Goal: Information Seeking & Learning: Learn about a topic

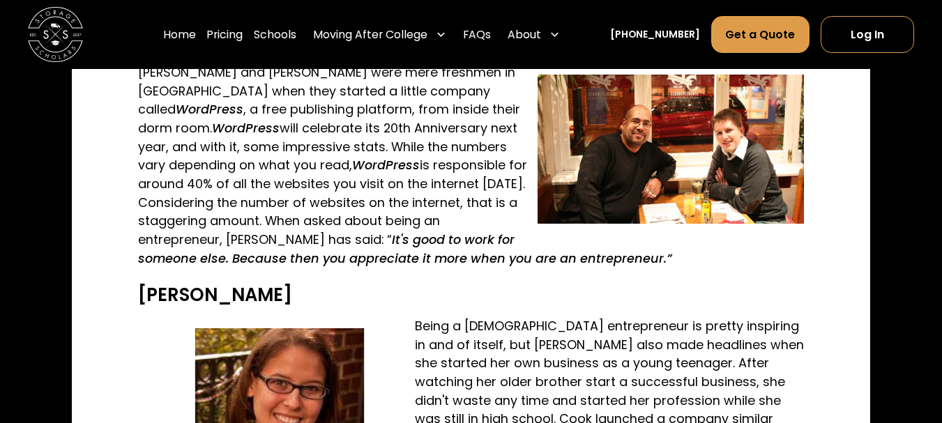
scroll to position [1185, 0]
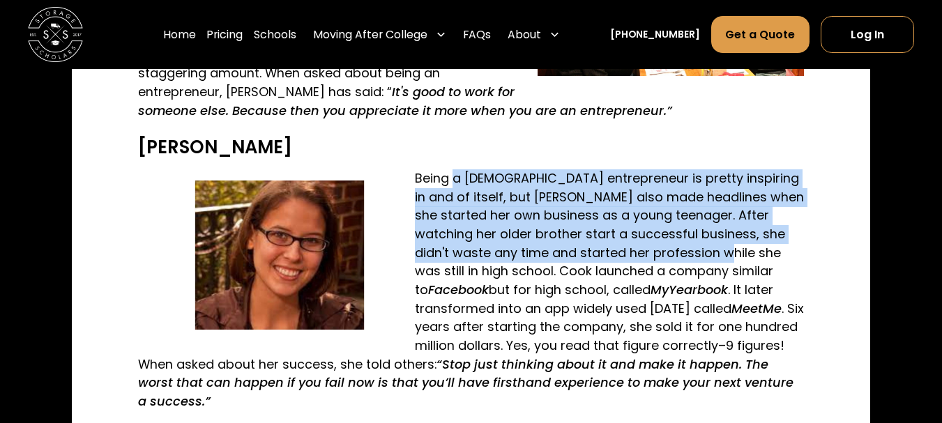
drag, startPoint x: 452, startPoint y: 181, endPoint x: 695, endPoint y: 264, distance: 256.6
click at [692, 261] on p "Being a [DEMOGRAPHIC_DATA] entrepreneur is pretty inspiring in and of itself, b…" at bounding box center [471, 290] width 666 height 242
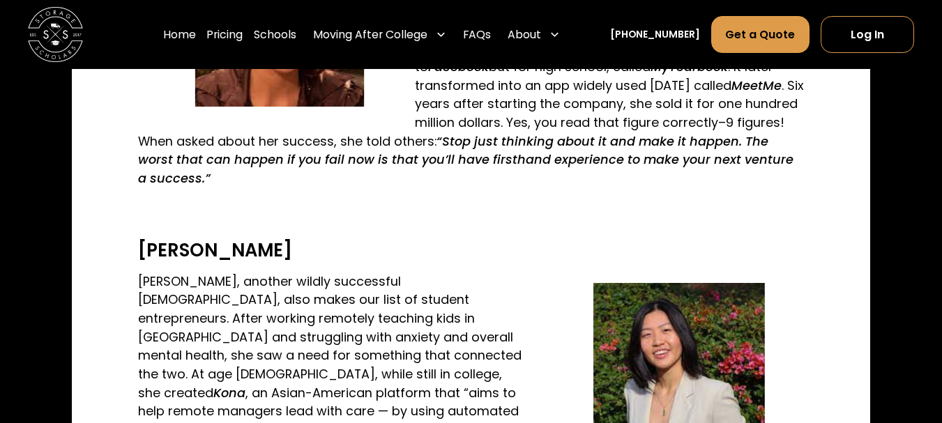
scroll to position [1534, 0]
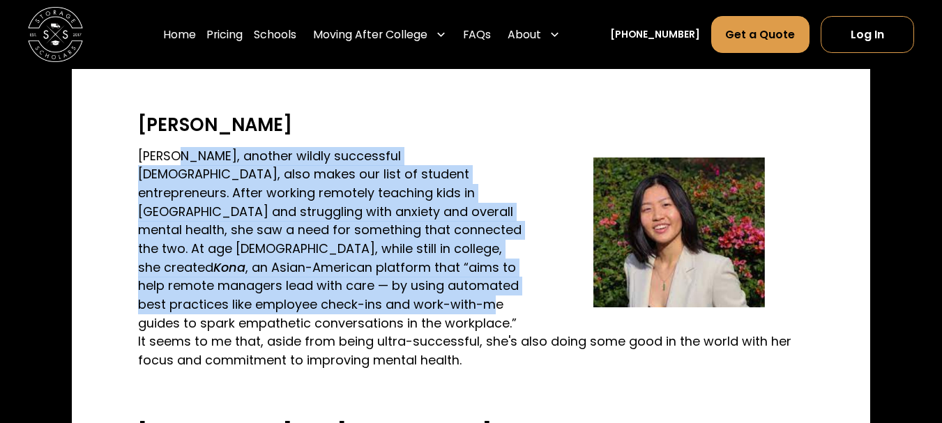
drag, startPoint x: 177, startPoint y: 139, endPoint x: 325, endPoint y: 302, distance: 220.1
click at [308, 264] on p "[PERSON_NAME], another wildly successful [DEMOGRAPHIC_DATA], also makes our lis…" at bounding box center [471, 258] width 666 height 223
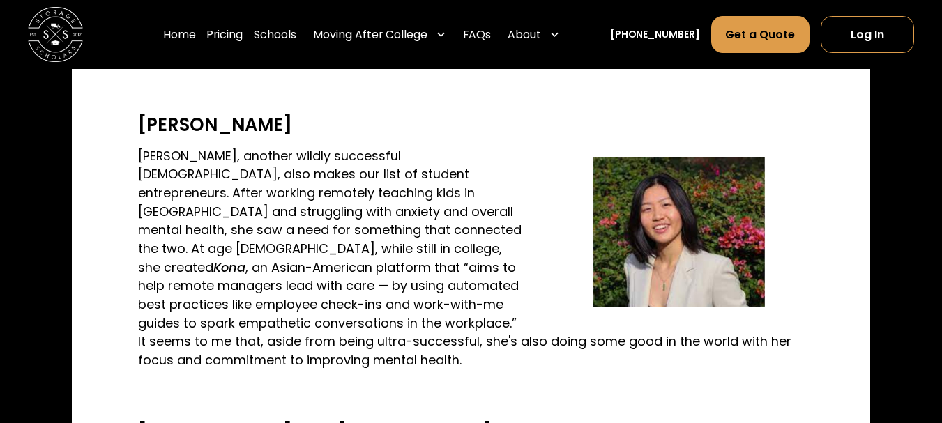
click at [231, 307] on p "[PERSON_NAME], another wildly successful [DEMOGRAPHIC_DATA], also makes our lis…" at bounding box center [471, 258] width 666 height 223
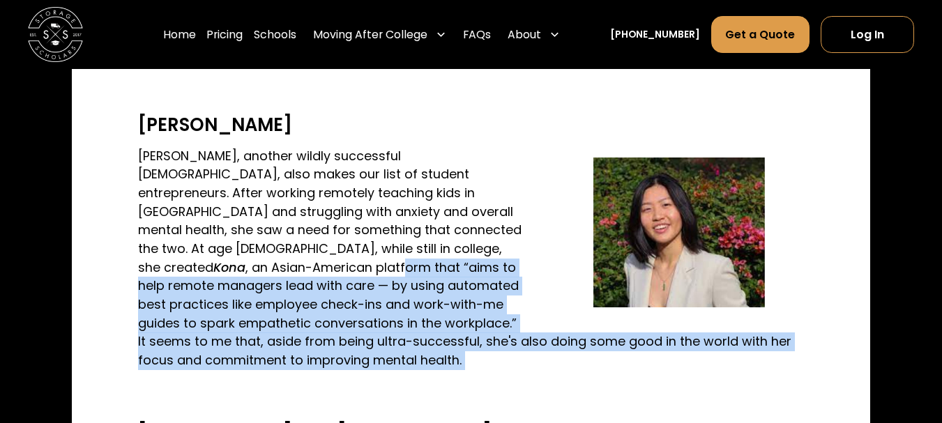
drag, startPoint x: 229, startPoint y: 238, endPoint x: 590, endPoint y: 351, distance: 378.4
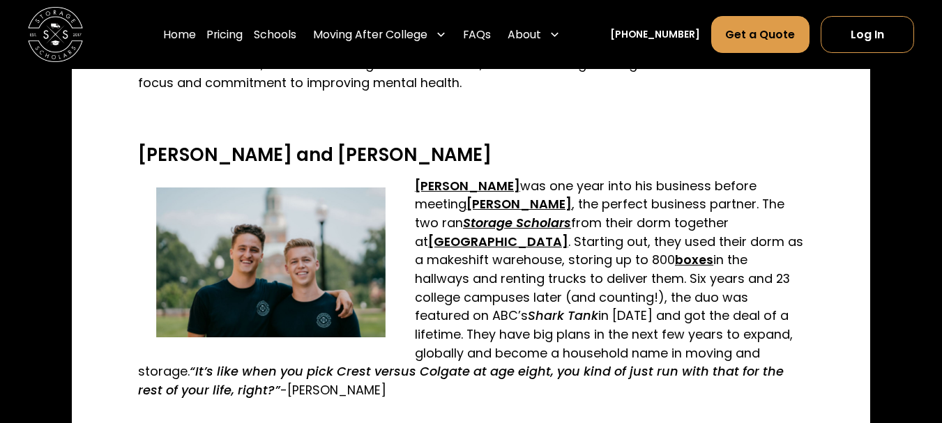
scroll to position [1813, 0]
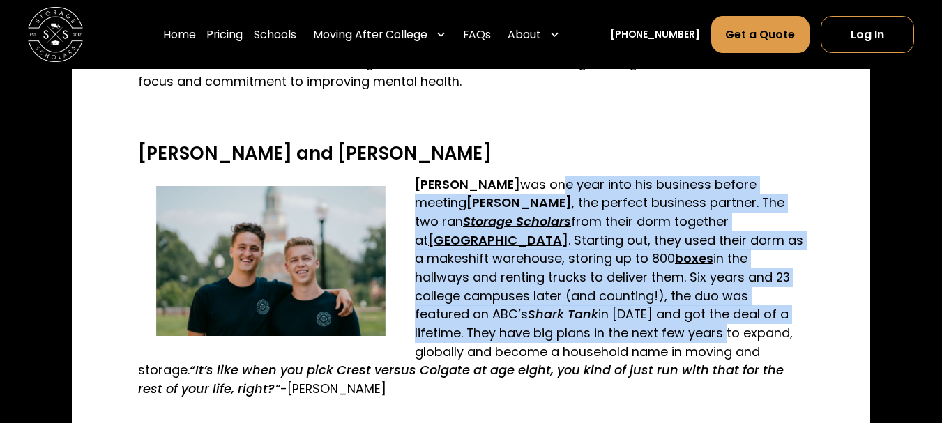
drag, startPoint x: 539, startPoint y: 142, endPoint x: 646, endPoint y: 302, distance: 192.6
click at [643, 296] on p "[PERSON_NAME] was one year into his business before meeting [PERSON_NAME] , the…" at bounding box center [471, 287] width 666 height 223
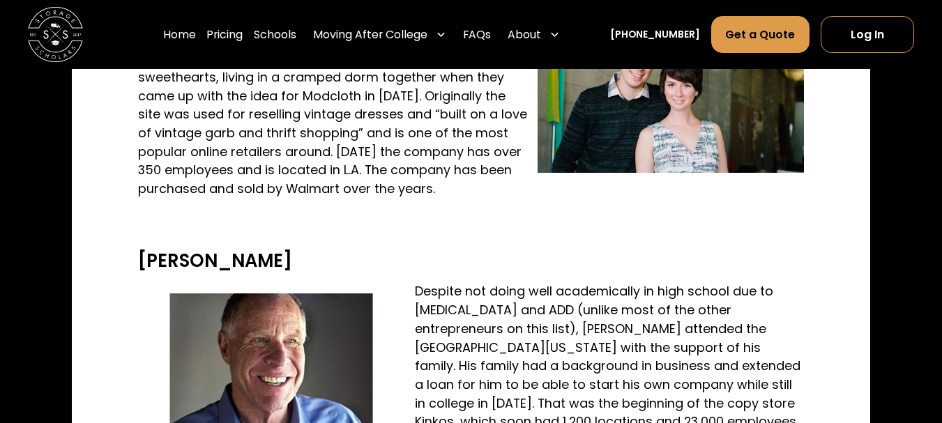
scroll to position [2998, 0]
